Goal: Task Accomplishment & Management: Manage account settings

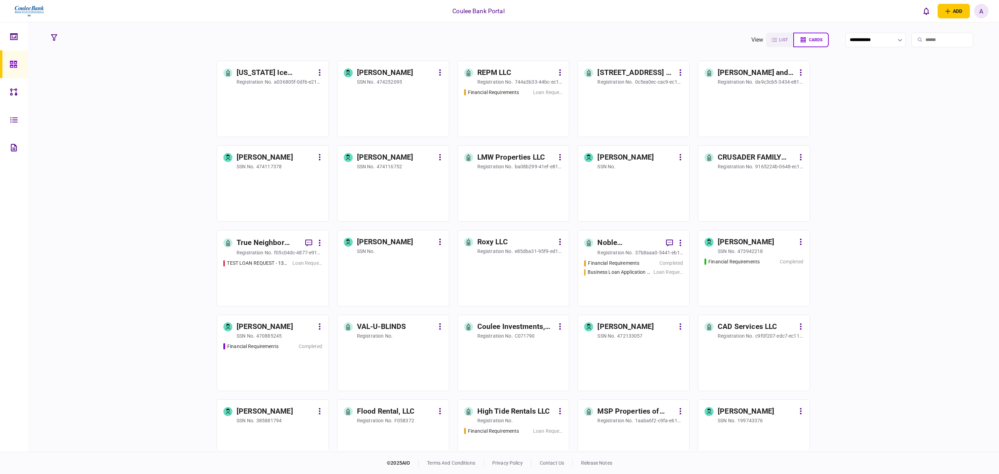
click at [919, 40] on input "search" at bounding box center [942, 40] width 62 height 15
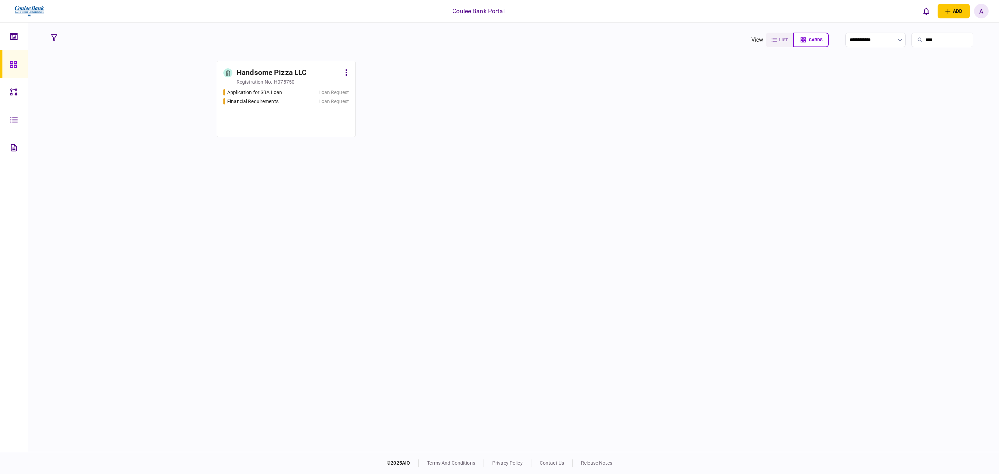
type input "****"
click at [258, 81] on div "registration no." at bounding box center [254, 81] width 36 height 7
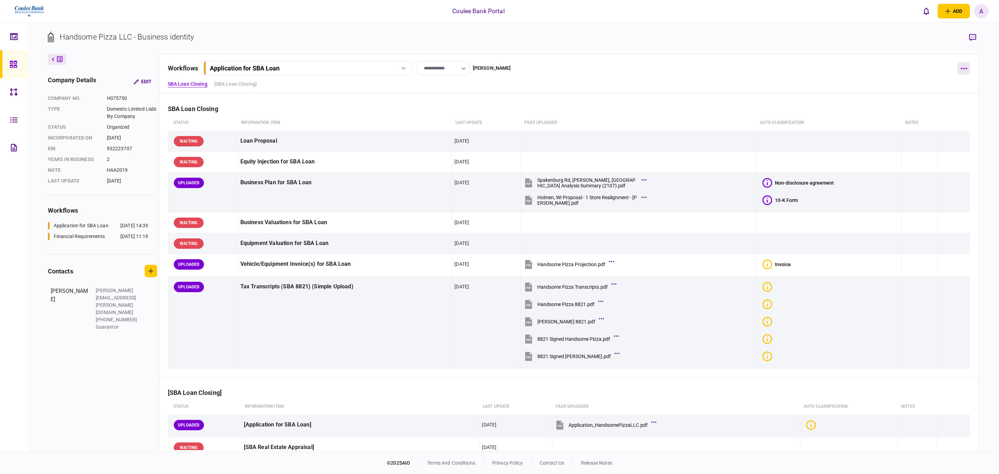
click at [964, 66] on button "button" at bounding box center [963, 68] width 12 height 12
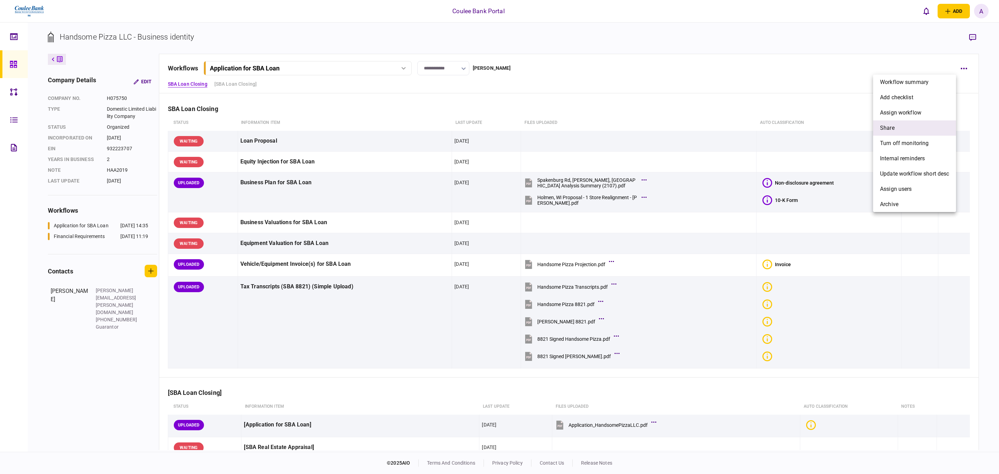
click at [901, 127] on li "share" at bounding box center [914, 127] width 83 height 15
click at [826, 158] on span "[PERSON_NAME]" at bounding box center [823, 158] width 42 height 8
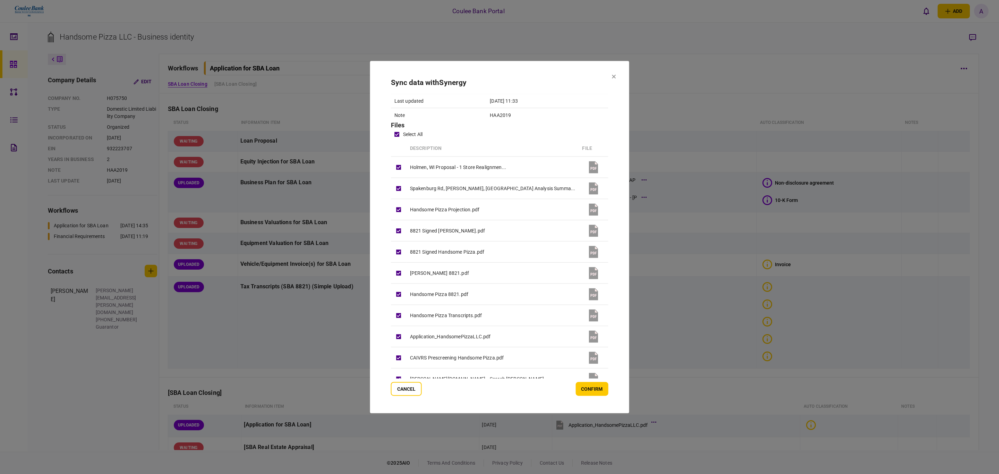
scroll to position [148, 0]
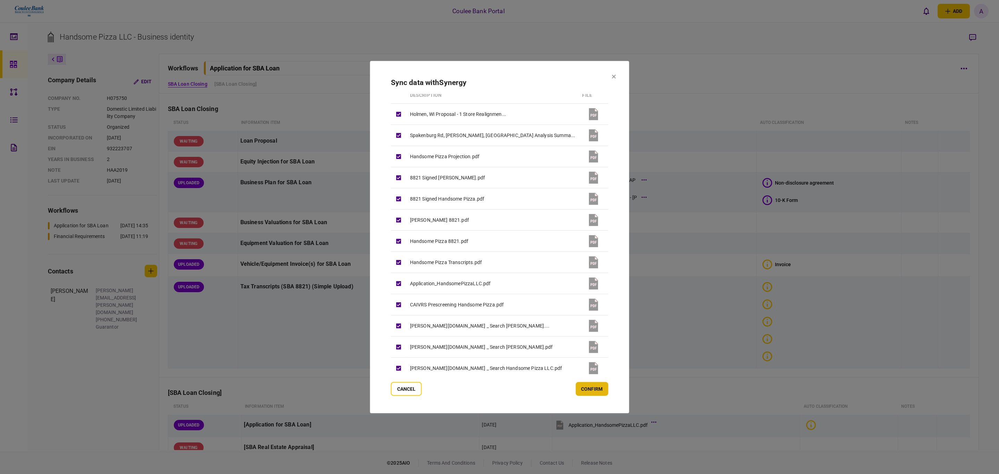
click at [575, 386] on button "confirm" at bounding box center [591, 388] width 33 height 14
click at [611, 79] on button at bounding box center [613, 77] width 4 height 6
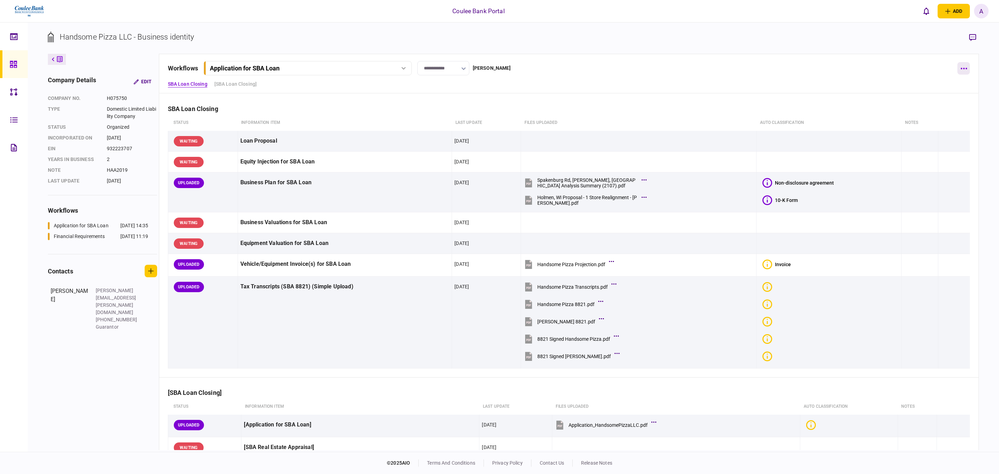
click at [957, 71] on button "button" at bounding box center [963, 68] width 12 height 12
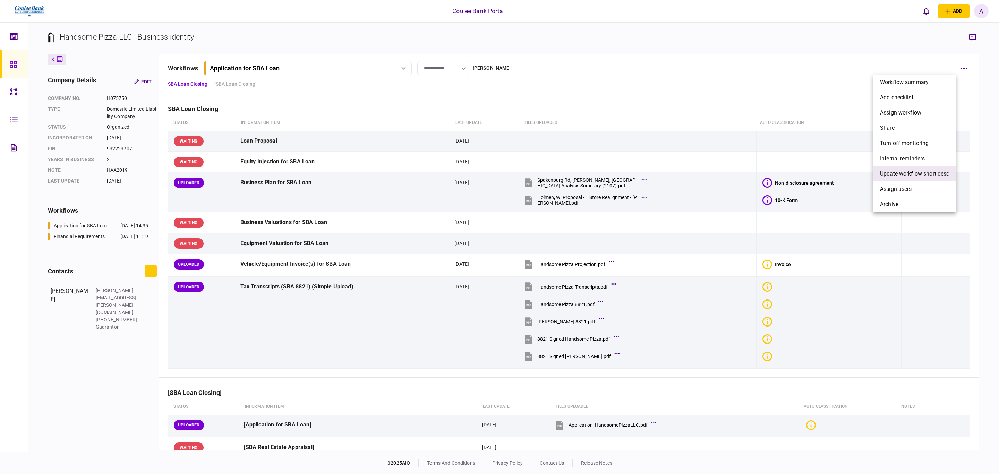
click at [903, 173] on span "Update workflow short desc" at bounding box center [914, 174] width 69 height 8
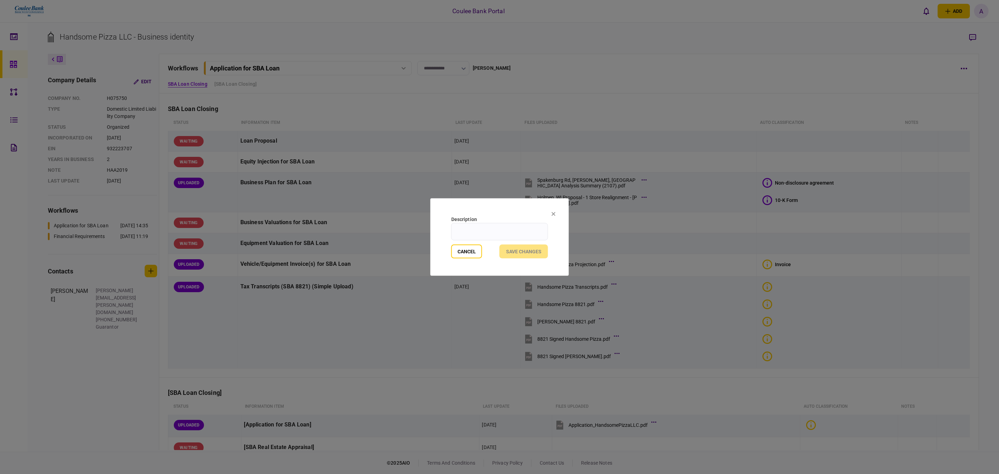
click at [497, 226] on input "Description" at bounding box center [499, 231] width 97 height 17
type input "**********"
click at [518, 249] on button "Save changes" at bounding box center [523, 251] width 49 height 14
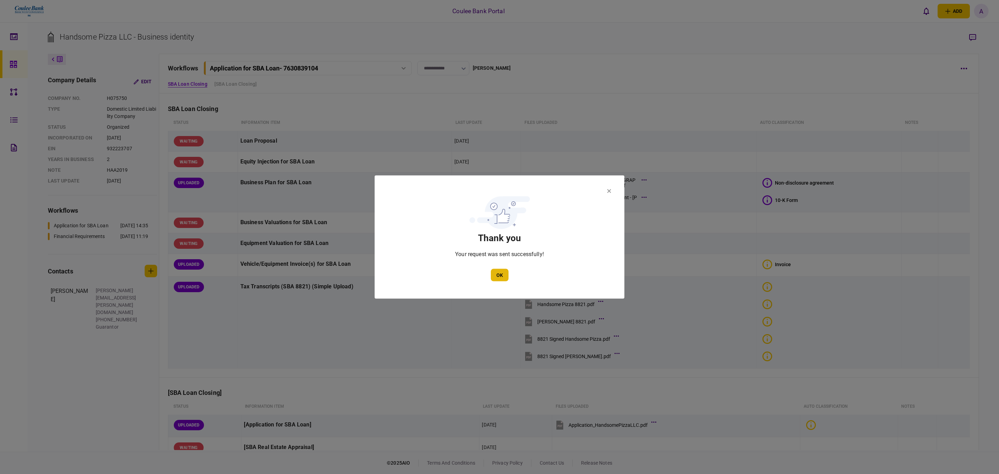
click at [494, 269] on button "OK" at bounding box center [500, 275] width 18 height 12
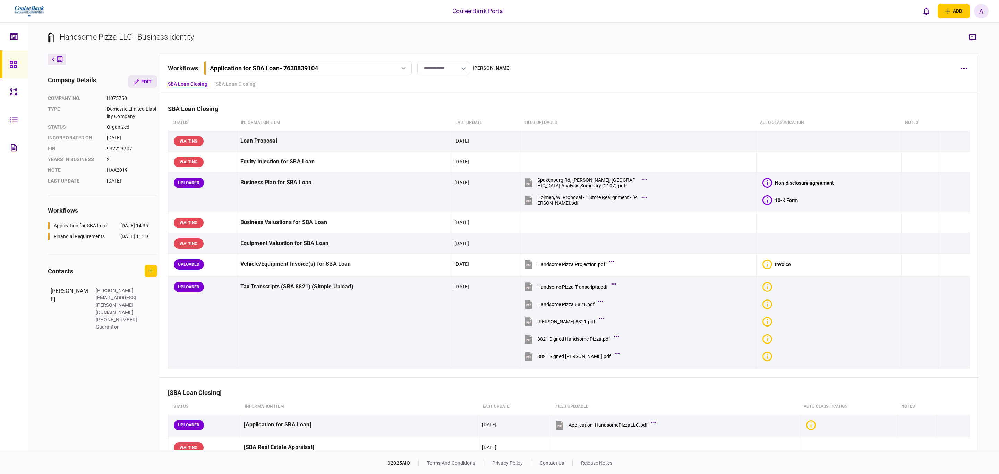
click at [144, 86] on button "Edit" at bounding box center [142, 81] width 29 height 12
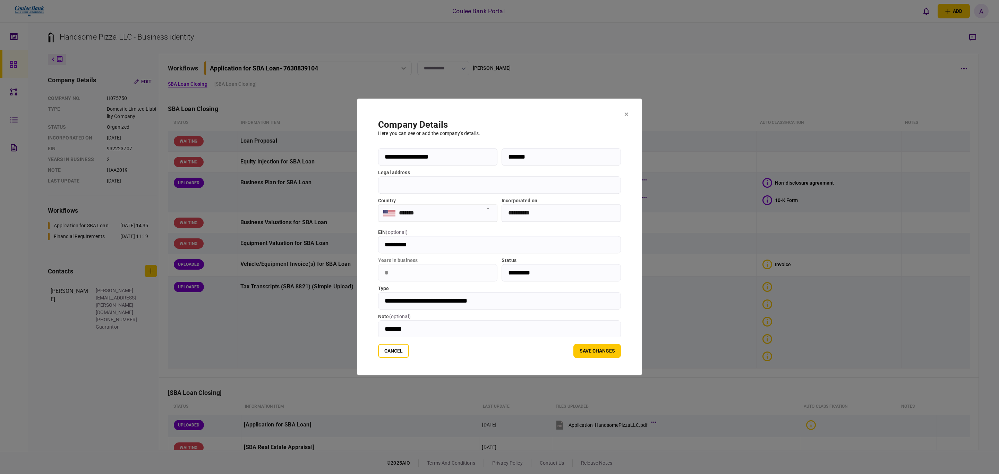
scroll to position [9, 0]
click at [616, 352] on button "Save changes" at bounding box center [597, 351] width 48 height 14
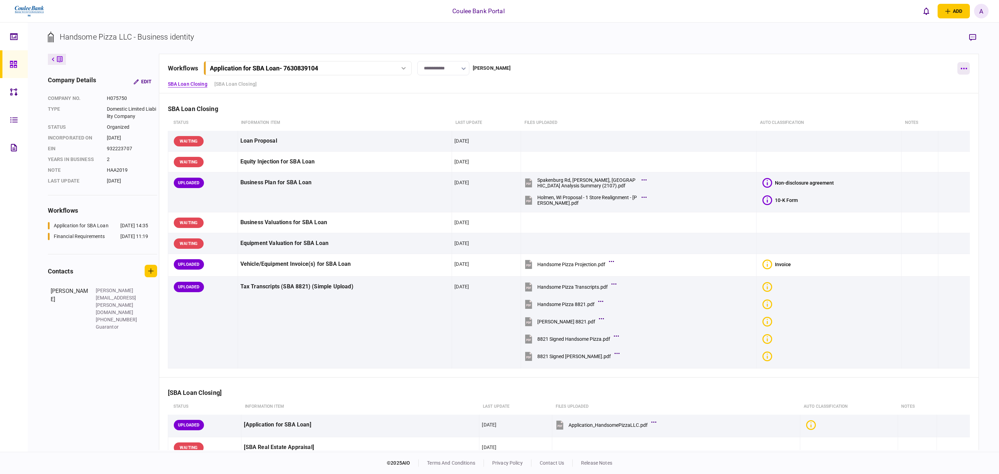
click at [958, 64] on button "button" at bounding box center [963, 68] width 12 height 12
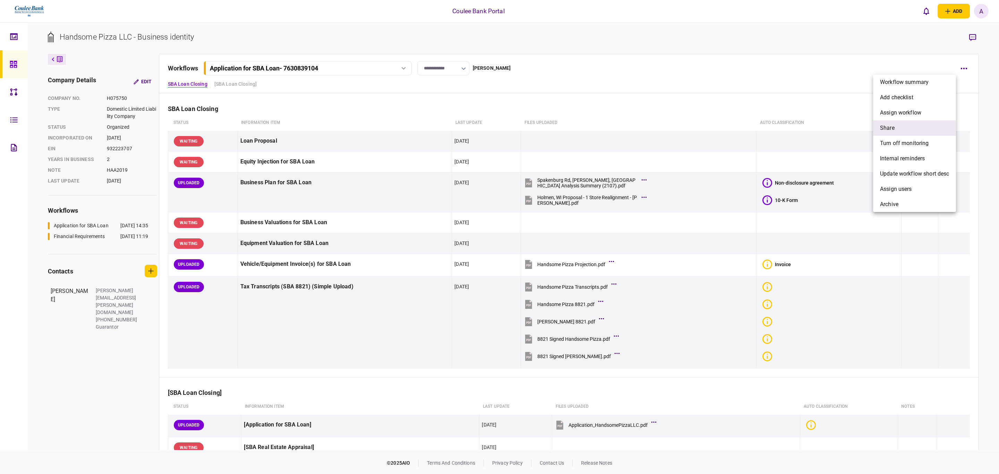
click at [896, 130] on li "share" at bounding box center [914, 127] width 83 height 15
click at [815, 160] on span "[PERSON_NAME]" at bounding box center [823, 158] width 42 height 8
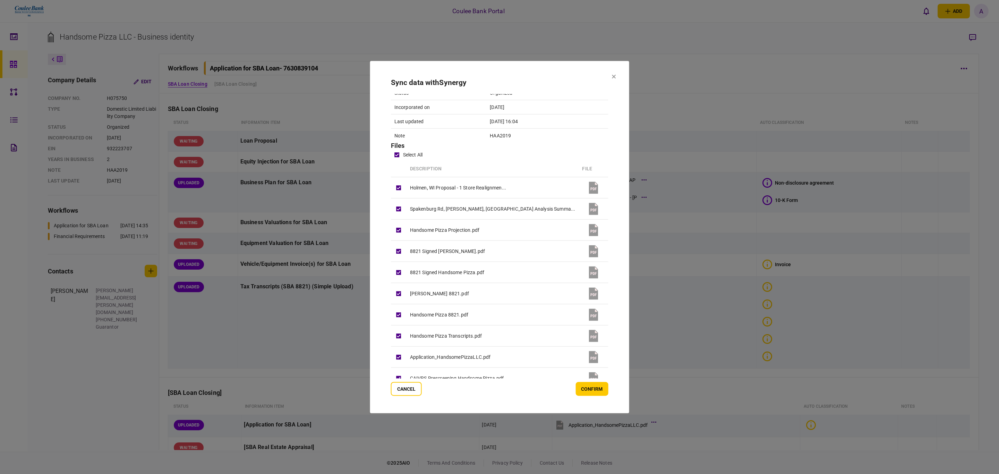
scroll to position [148, 0]
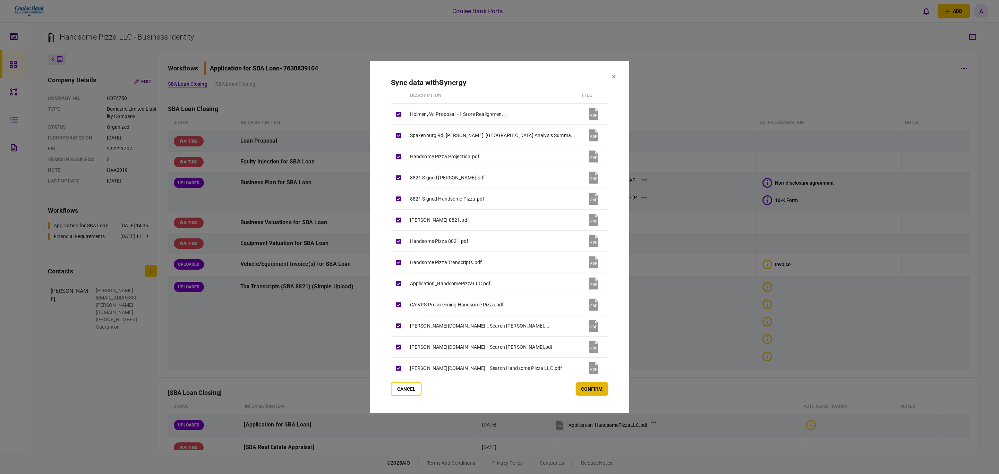
click at [575, 383] on button "confirm" at bounding box center [591, 388] width 33 height 14
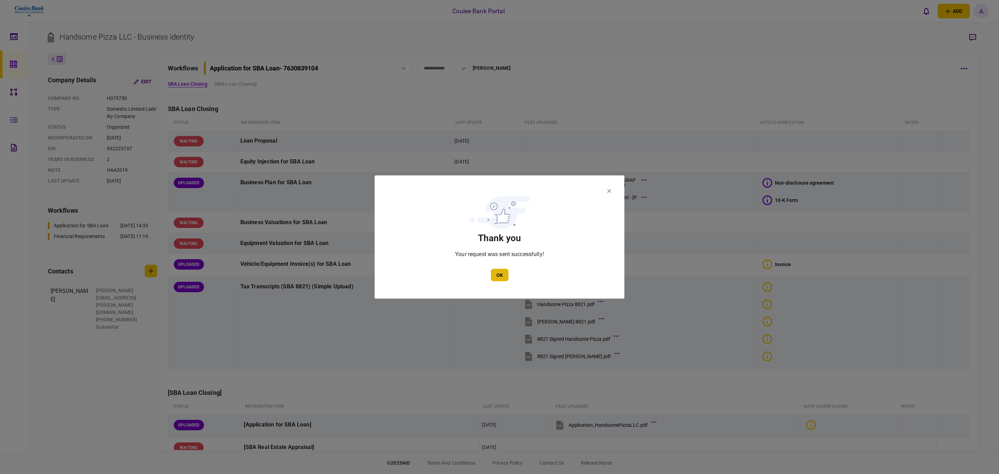
click at [501, 273] on button "OK" at bounding box center [500, 275] width 18 height 12
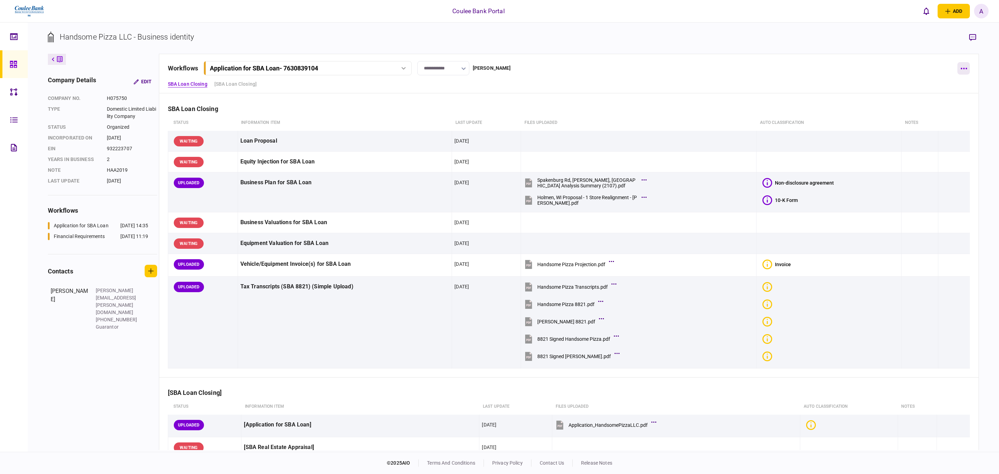
click at [963, 70] on button "button" at bounding box center [963, 68] width 12 height 12
click at [911, 197] on li "archive" at bounding box center [914, 204] width 83 height 15
click at [960, 239] on button "confirm" at bounding box center [957, 240] width 33 height 14
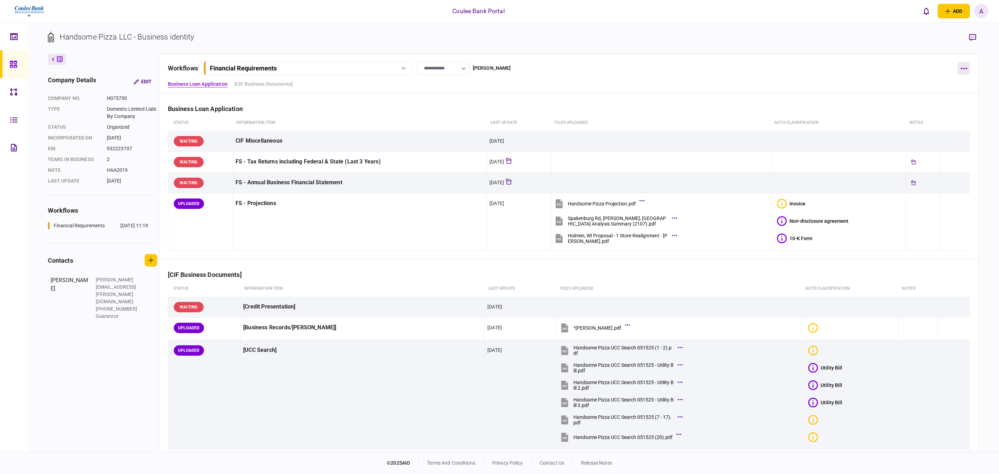
click at [967, 67] on button "button" at bounding box center [963, 68] width 12 height 12
click at [899, 200] on li "archive" at bounding box center [914, 204] width 83 height 15
click at [906, 242] on button "Cancel" at bounding box center [906, 243] width 31 height 14
click at [968, 68] on button "button" at bounding box center [963, 68] width 12 height 12
click at [901, 130] on li "share" at bounding box center [914, 127] width 83 height 15
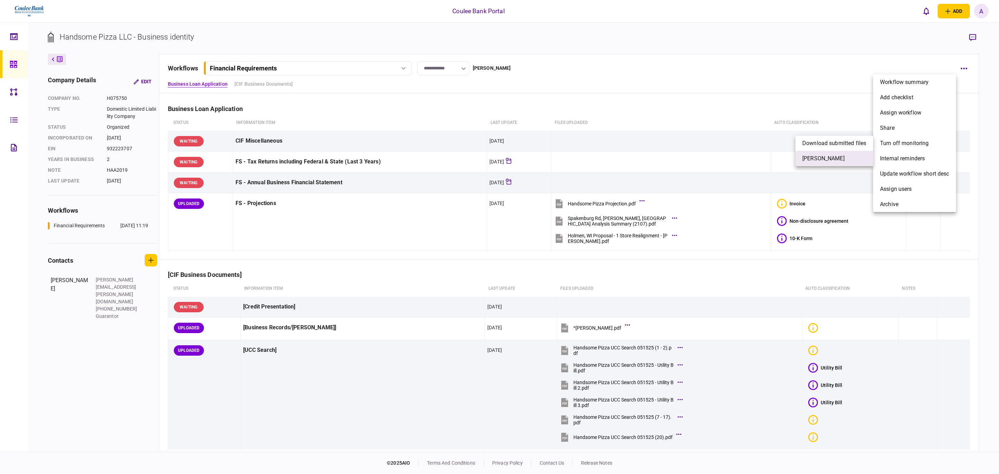
click at [824, 160] on span "[PERSON_NAME]" at bounding box center [823, 158] width 42 height 8
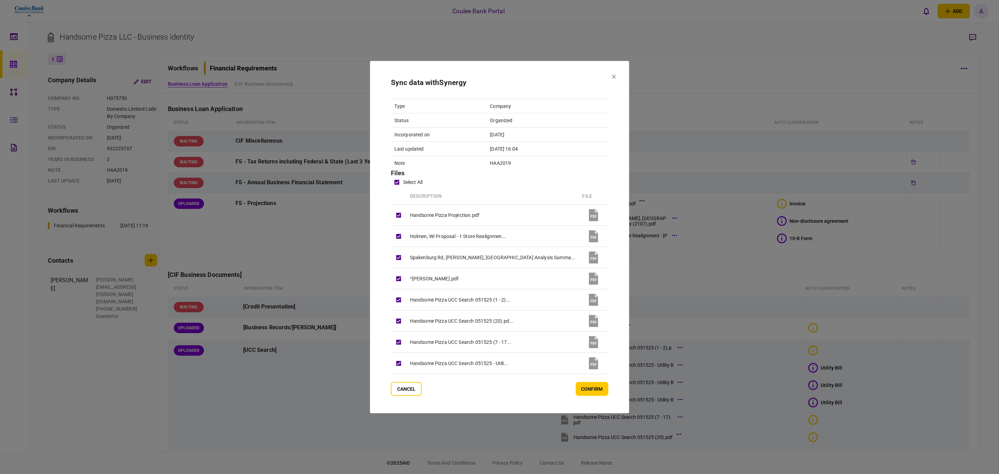
scroll to position [84, 0]
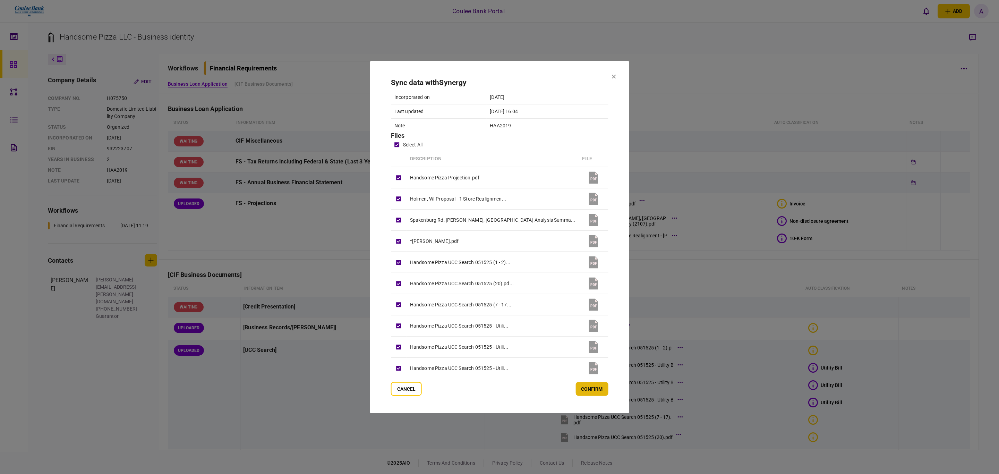
click at [575, 383] on button "confirm" at bounding box center [591, 388] width 33 height 14
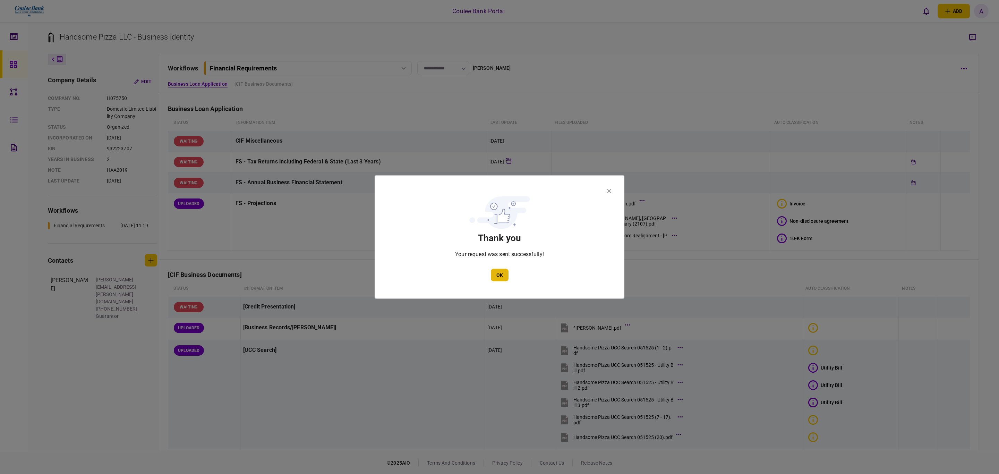
click at [502, 276] on button "OK" at bounding box center [500, 275] width 18 height 12
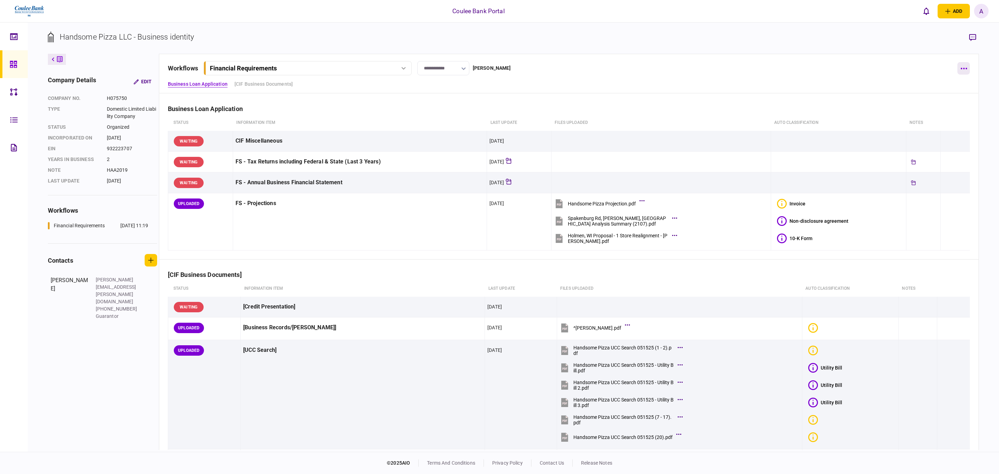
click at [961, 71] on button "button" at bounding box center [963, 68] width 12 height 12
click at [902, 206] on li "archive" at bounding box center [914, 204] width 83 height 15
click at [955, 250] on button "confirm" at bounding box center [957, 249] width 33 height 14
